Goal: Information Seeking & Learning: Learn about a topic

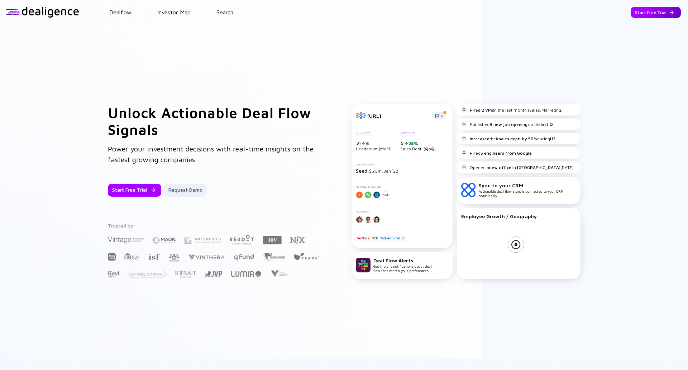
click at [645, 8] on div "Start Free Trial" at bounding box center [656, 12] width 50 height 11
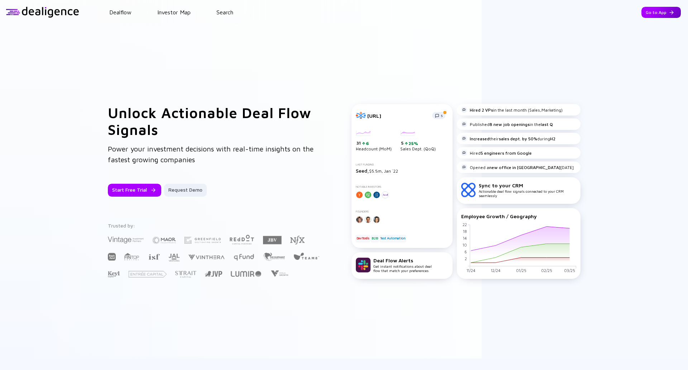
click at [646, 13] on div "Go to App" at bounding box center [661, 12] width 39 height 11
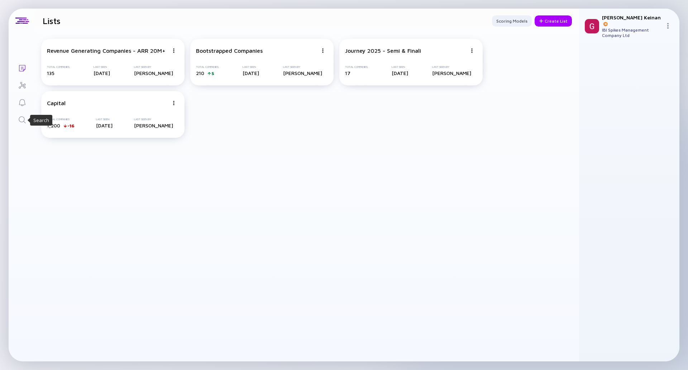
click at [23, 118] on icon "Search" at bounding box center [22, 119] width 9 height 9
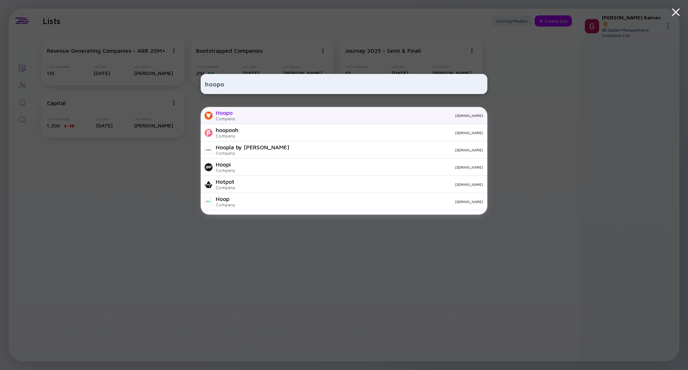
type input "hoopo"
click at [270, 119] on div "Hoopo Company [DOMAIN_NAME]" at bounding box center [344, 115] width 287 height 17
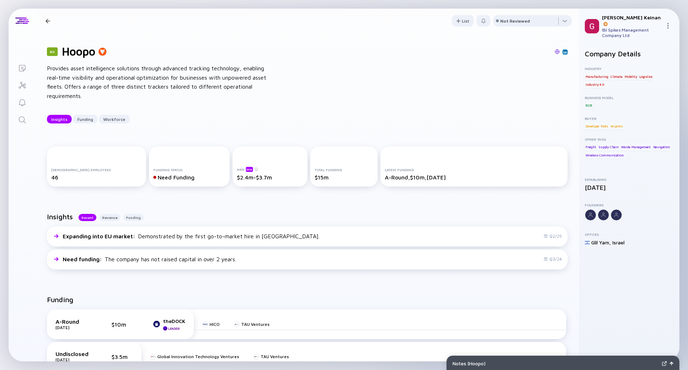
scroll to position [287, 0]
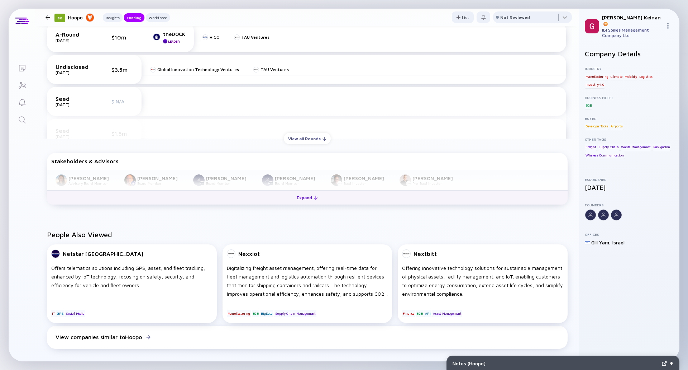
click at [295, 200] on div "Expand" at bounding box center [308, 197] width 30 height 11
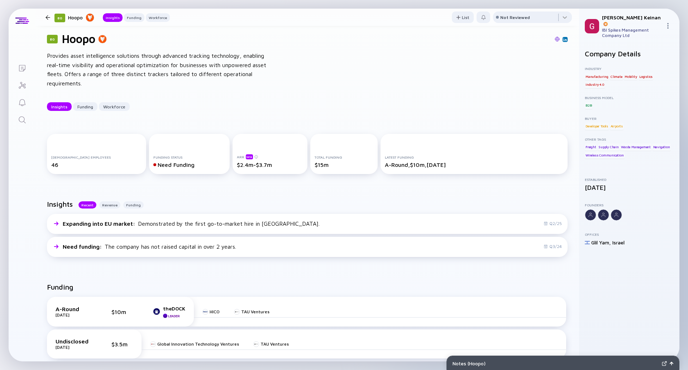
scroll to position [0, 0]
